Goal: Entertainment & Leisure: Consume media (video, audio)

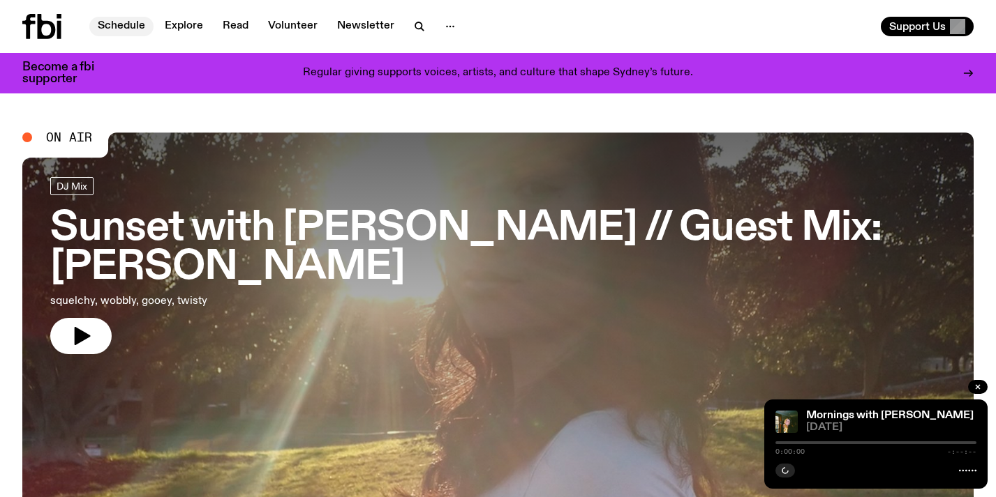
click at [139, 24] on link "Schedule" at bounding box center [121, 27] width 64 height 20
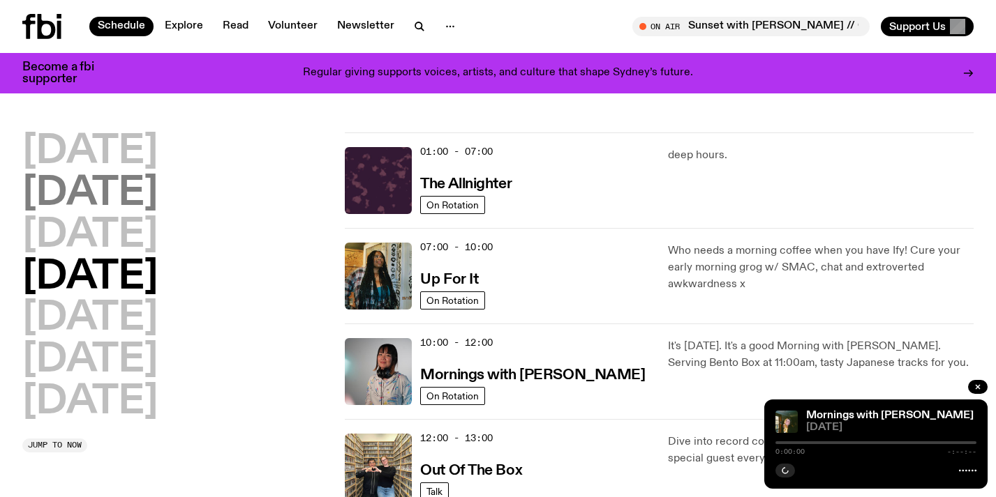
click at [119, 183] on h2 "[DATE]" at bounding box center [89, 193] width 135 height 39
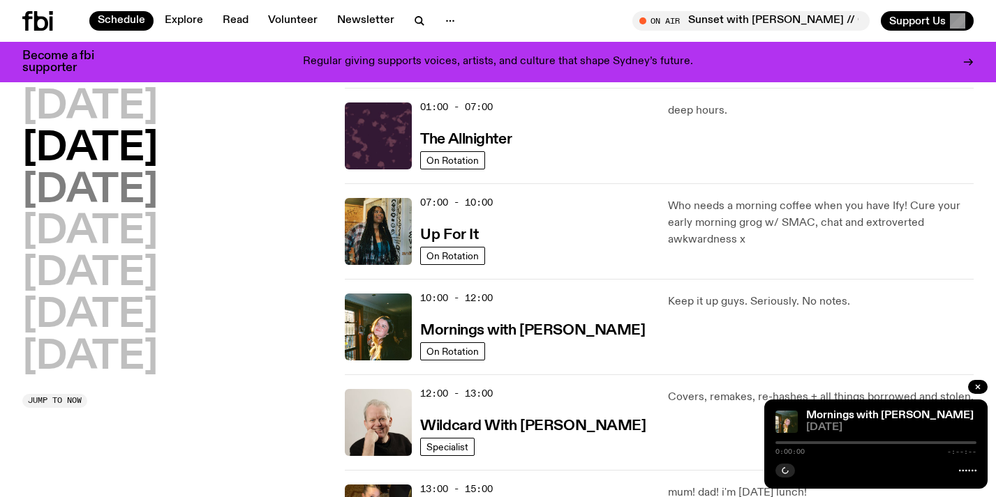
scroll to position [39, 0]
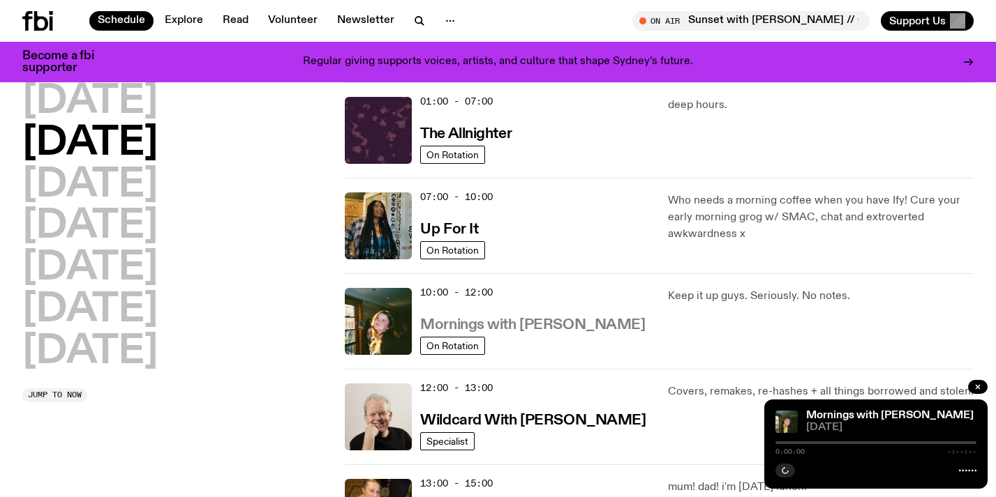
click at [539, 323] on h3 "Mornings with [PERSON_NAME]" at bounding box center [532, 325] width 225 height 15
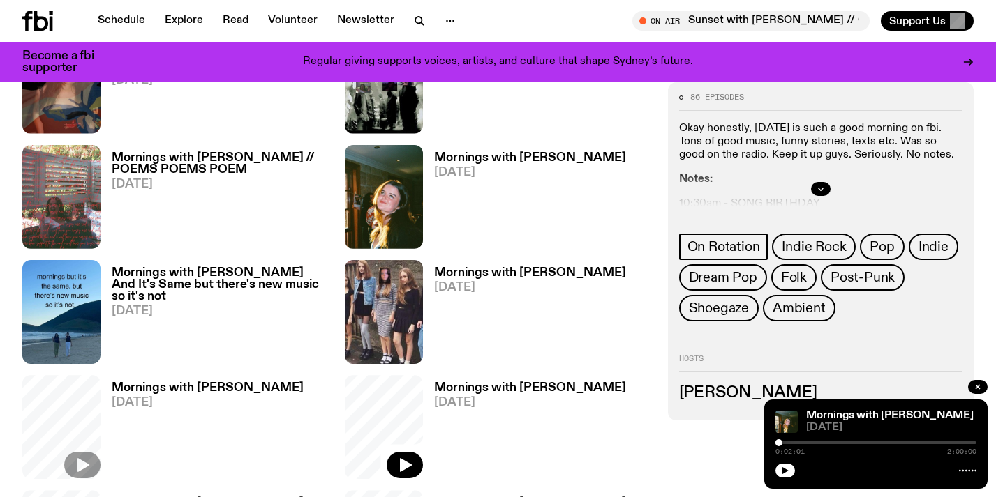
scroll to position [617, 0]
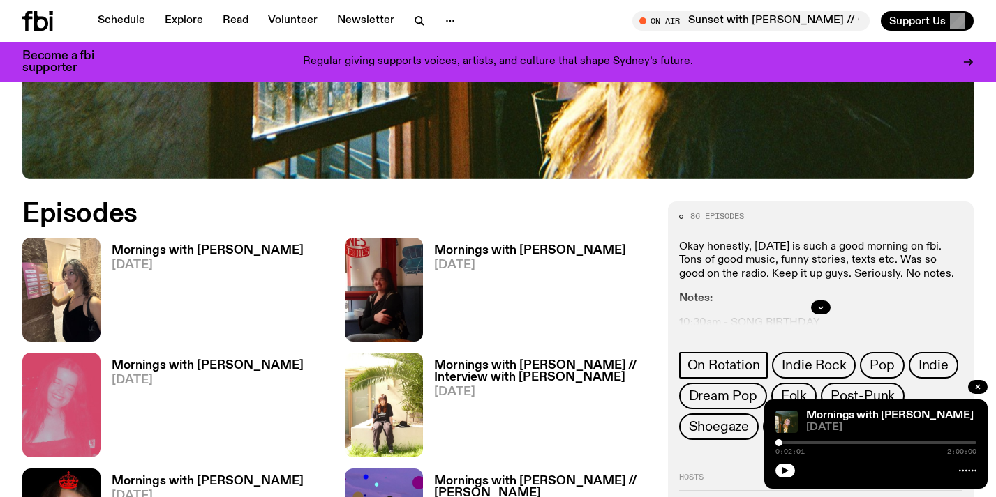
click at [221, 245] on h3 "Mornings with [PERSON_NAME]" at bounding box center [208, 251] width 192 height 12
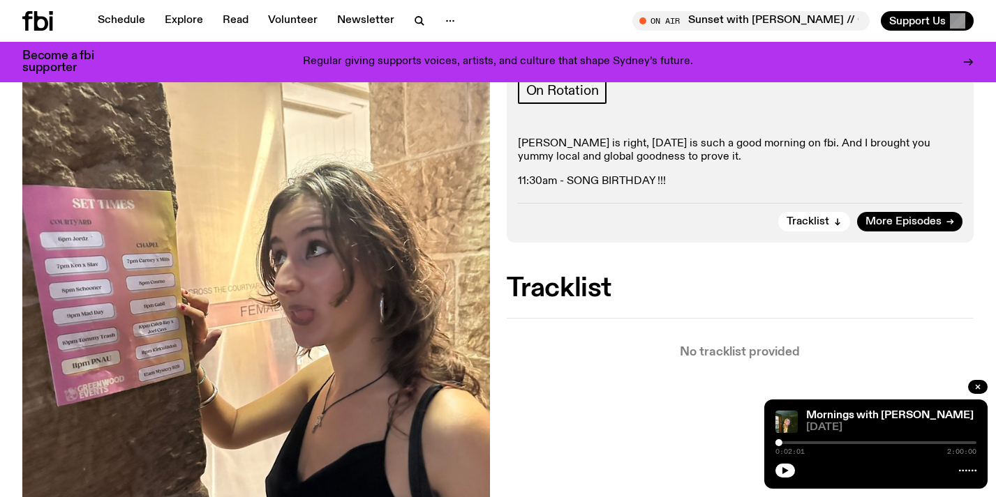
scroll to position [201, 0]
